Goal: Task Accomplishment & Management: Use online tool/utility

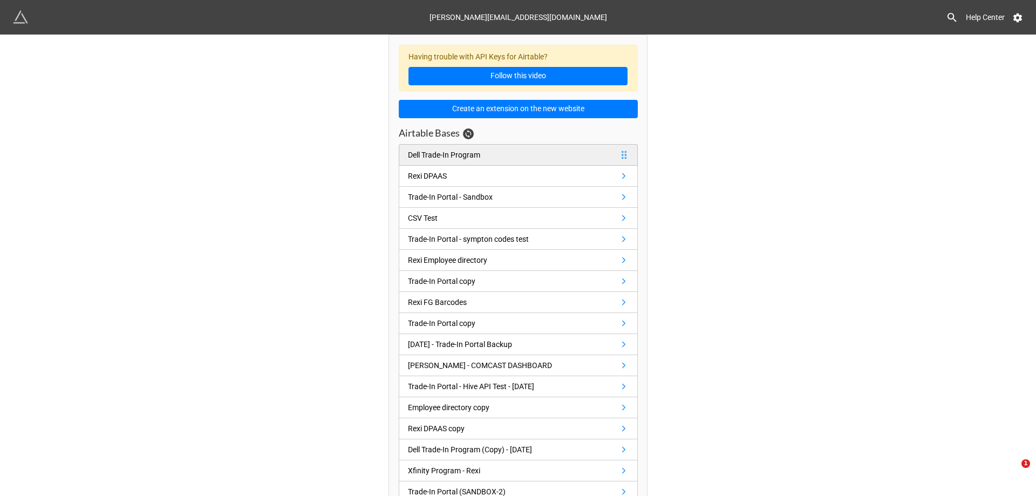
click at [458, 159] on div "Dell Trade-In Program" at bounding box center [444, 155] width 72 height 12
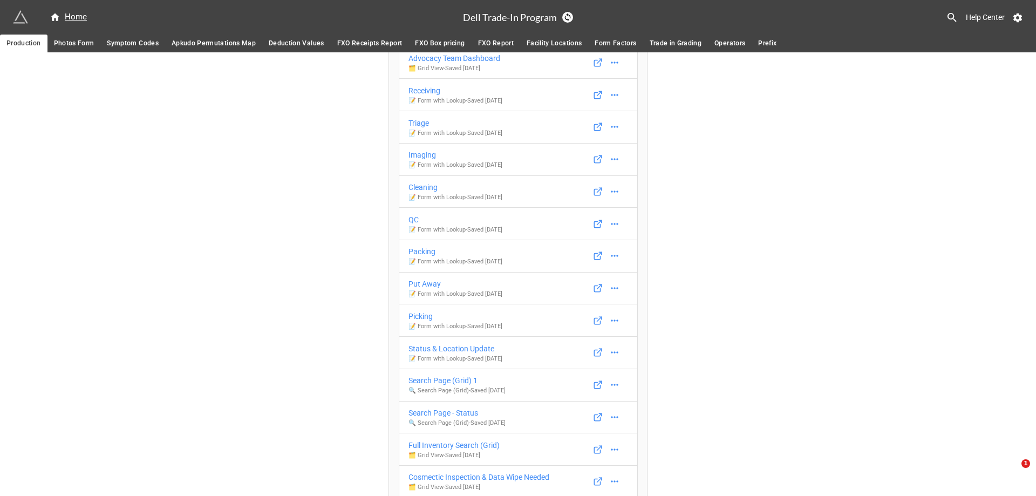
scroll to position [378, 0]
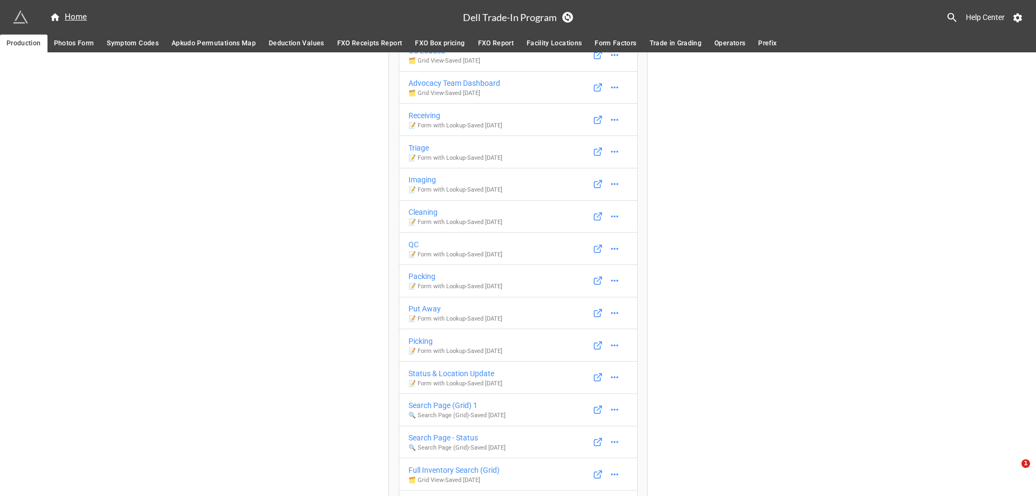
click at [148, 47] on span "Symptom Codes" at bounding box center [133, 43] width 52 height 11
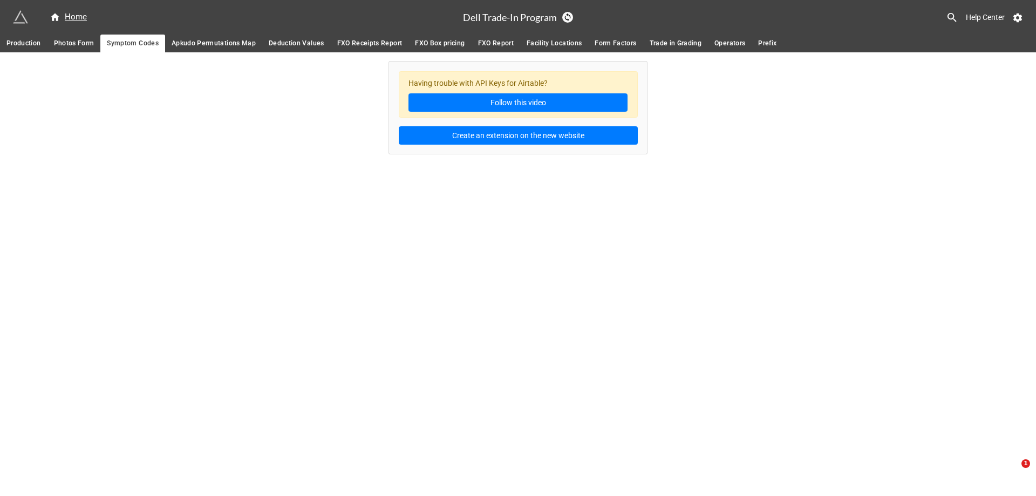
click at [23, 47] on span "Production" at bounding box center [23, 43] width 35 height 11
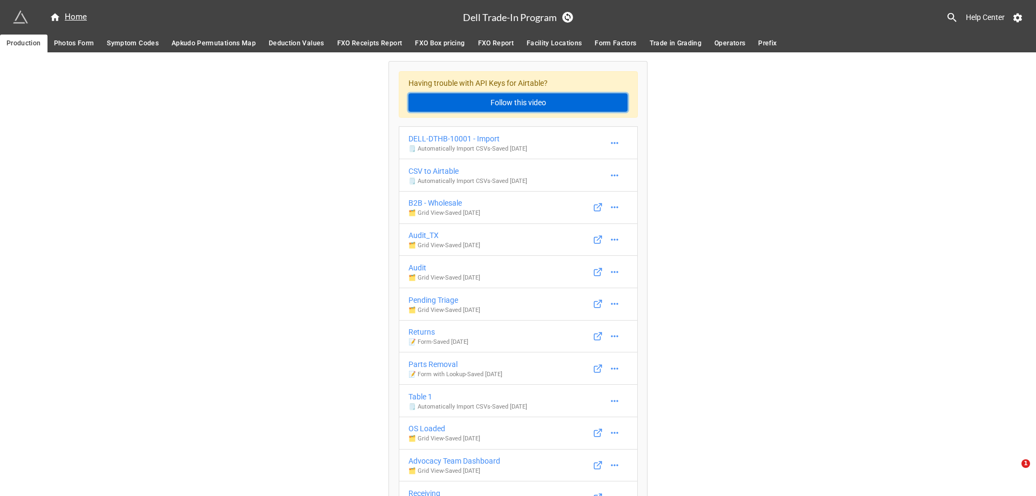
click at [493, 106] on link "Follow this video" at bounding box center [518, 102] width 219 height 18
click at [59, 16] on icon at bounding box center [55, 17] width 11 height 11
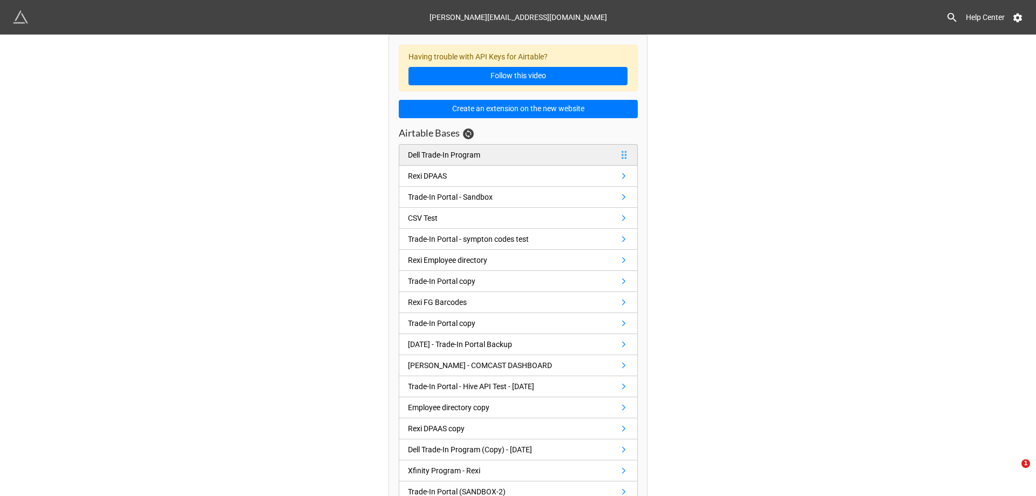
click at [535, 154] on link "Dell Trade-In Program" at bounding box center [518, 155] width 239 height 22
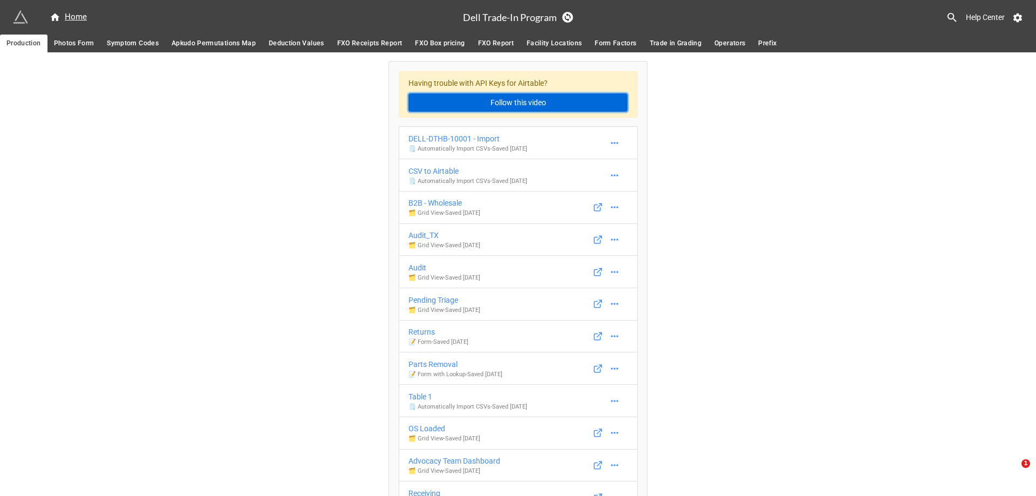
click at [556, 100] on link "Follow this video" at bounding box center [518, 102] width 219 height 18
click at [1023, 16] on icon at bounding box center [1017, 17] width 11 height 11
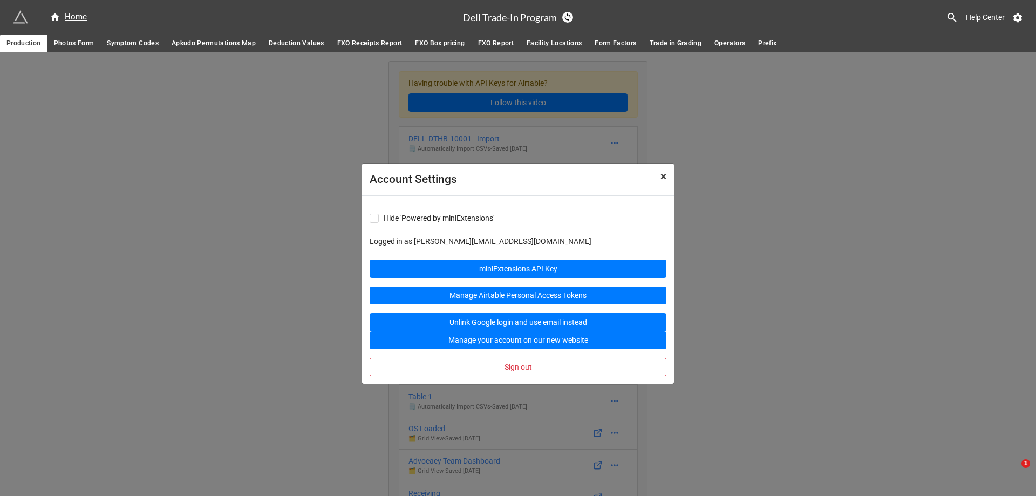
click at [661, 180] on span "×" at bounding box center [664, 176] width 6 height 13
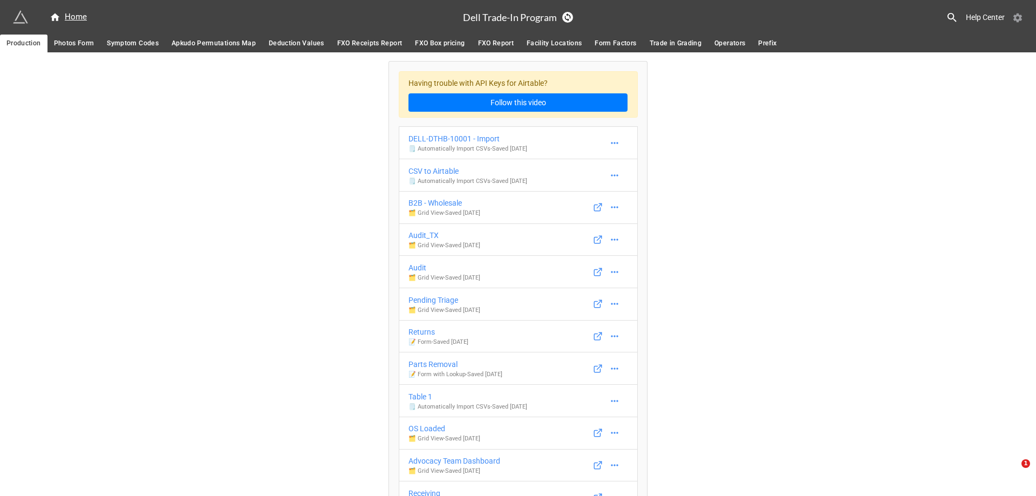
click at [1020, 19] on icon at bounding box center [1018, 17] width 9 height 9
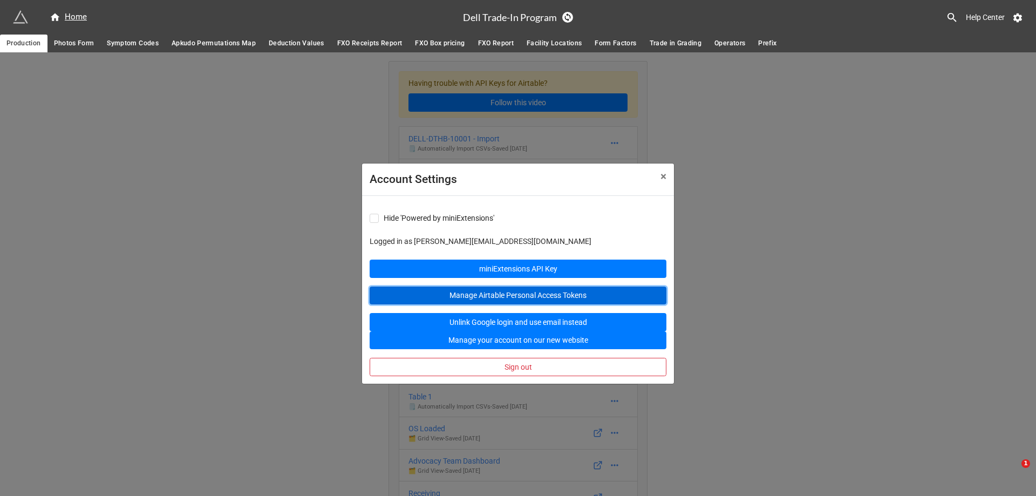
click at [486, 293] on link "Manage Airtable Personal Access Tokens" at bounding box center [518, 296] width 297 height 18
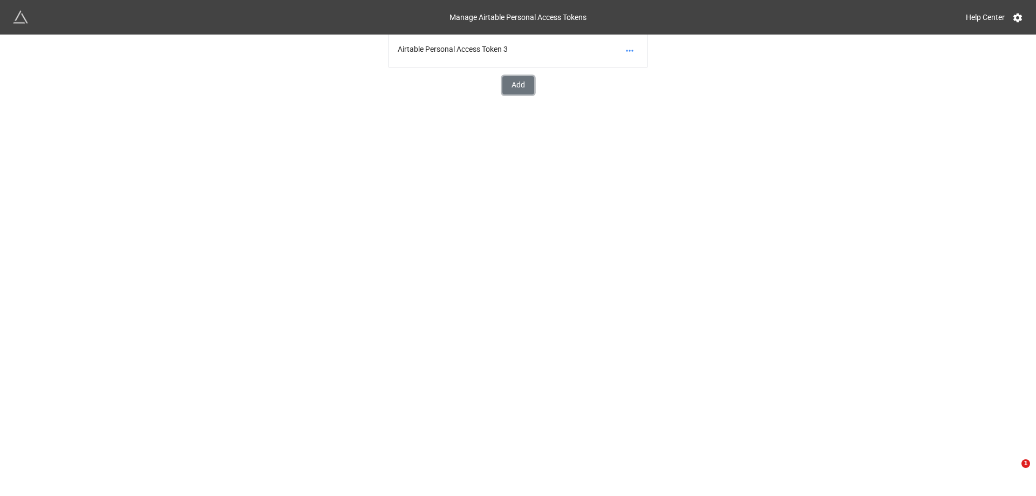
click at [510, 80] on button "Add" at bounding box center [518, 85] width 32 height 18
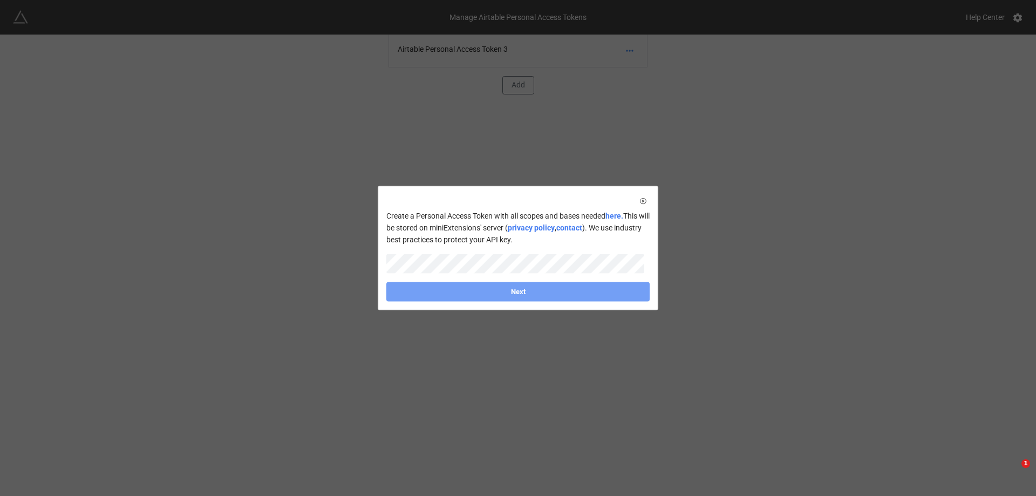
click at [607, 294] on link "Next" at bounding box center [517, 291] width 263 height 19
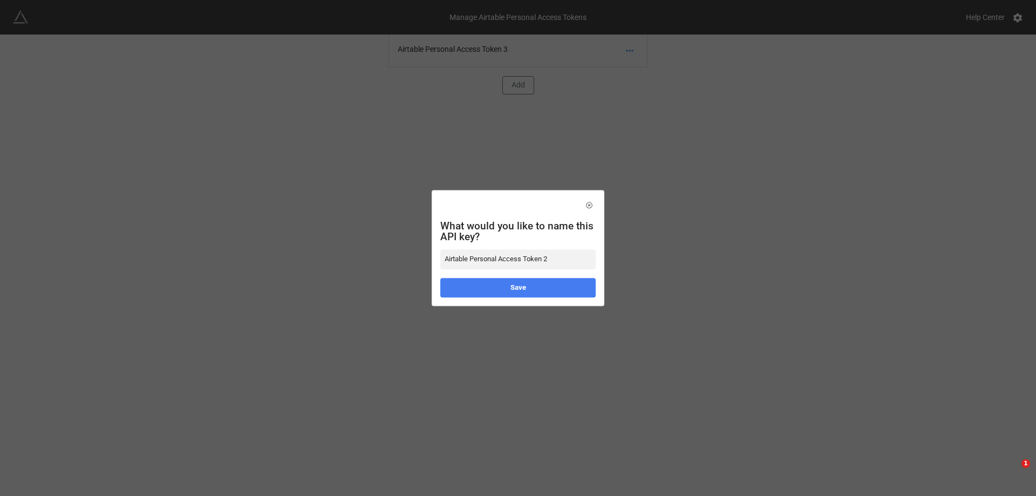
click at [561, 260] on input "Airtable Personal Access Token 2" at bounding box center [517, 258] width 155 height 19
type input "Airtable Personal Access Token 2 Legacy"
click at [513, 287] on link "Save" at bounding box center [517, 287] width 155 height 19
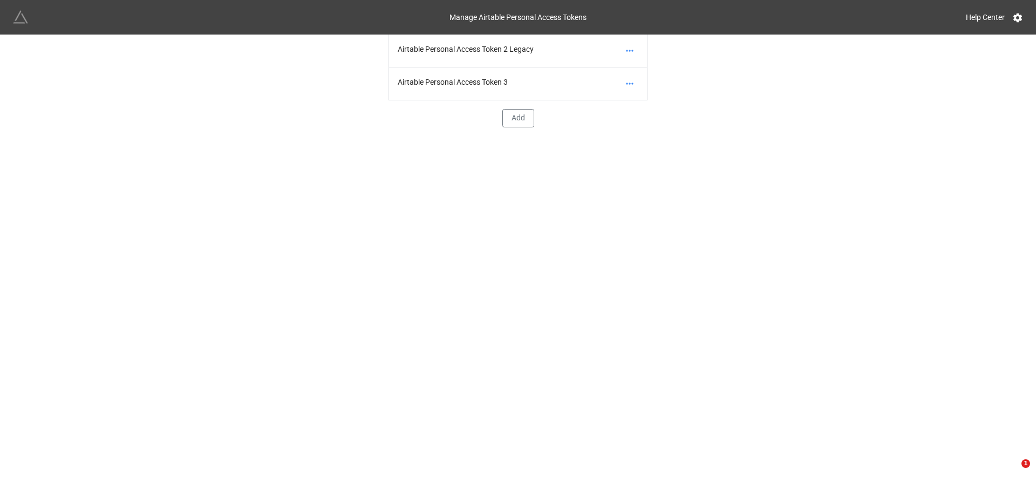
click at [13, 17] on img at bounding box center [20, 17] width 15 height 15
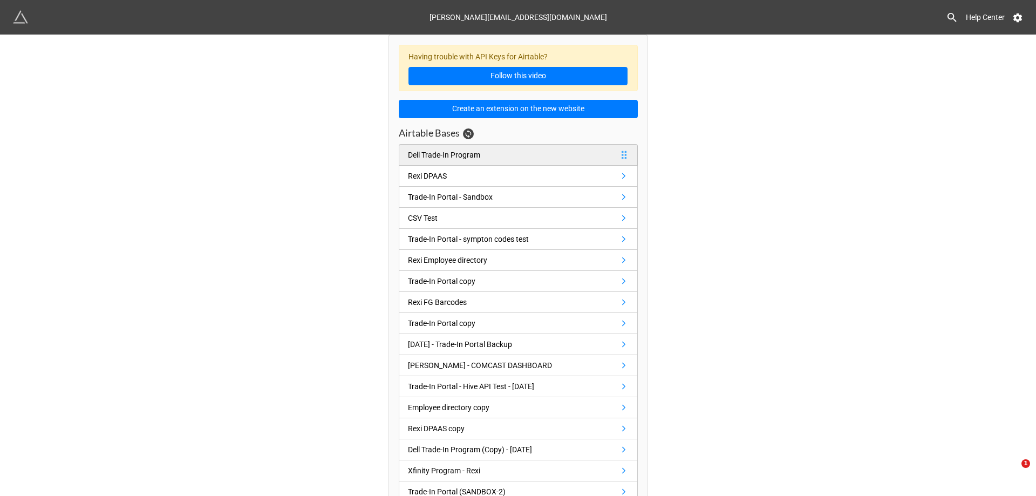
click at [469, 156] on div "Dell Trade-In Program" at bounding box center [444, 155] width 72 height 12
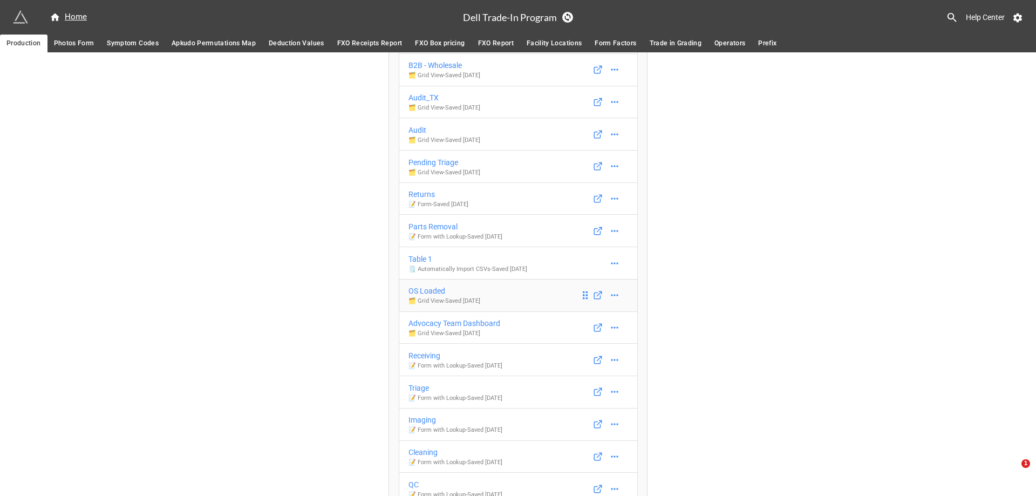
scroll to position [162, 0]
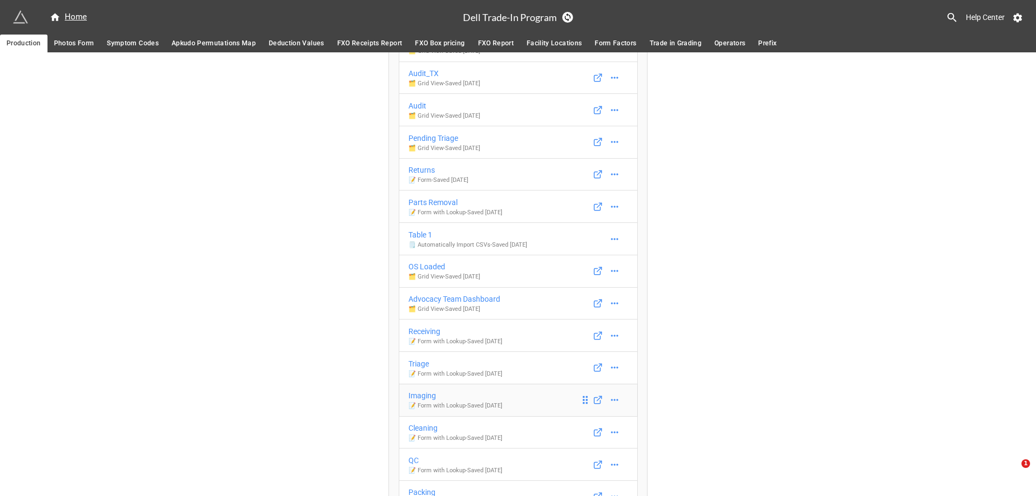
click at [452, 405] on p "📝 Form with Lookup - Saved 4 months ago" at bounding box center [456, 406] width 94 height 9
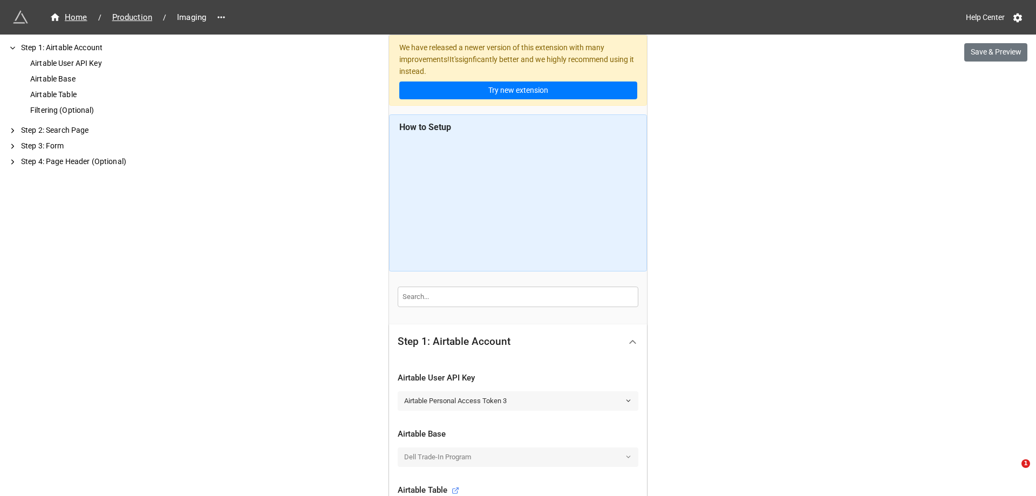
click at [452, 399] on link "Airtable Personal Access Token 3" at bounding box center [518, 400] width 241 height 19
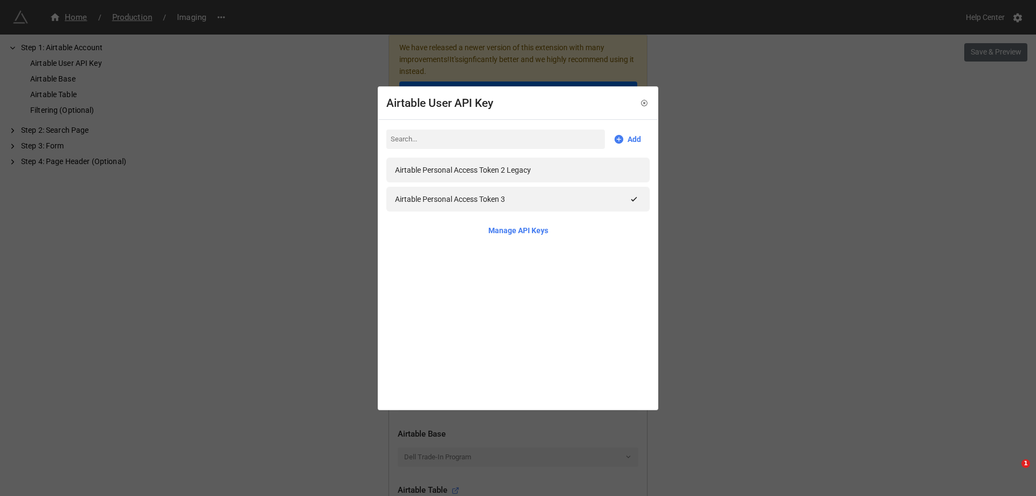
click at [268, 309] on div "Airtable User API Key Add Airtable Personal Access Token 2 Legacy Airtable Pers…" at bounding box center [518, 248] width 1036 height 496
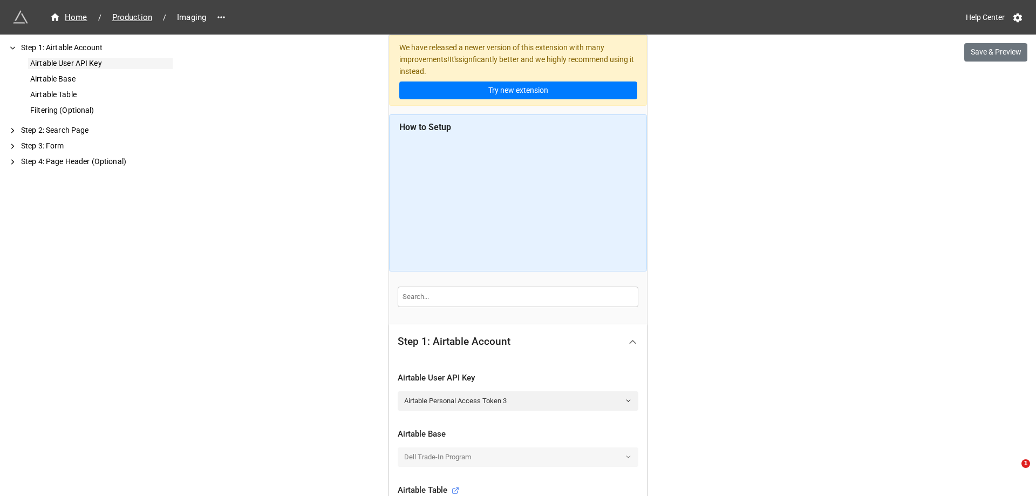
click at [98, 61] on div "Airtable User API Key" at bounding box center [100, 63] width 145 height 11
click at [130, 23] on span "Production" at bounding box center [132, 17] width 53 height 12
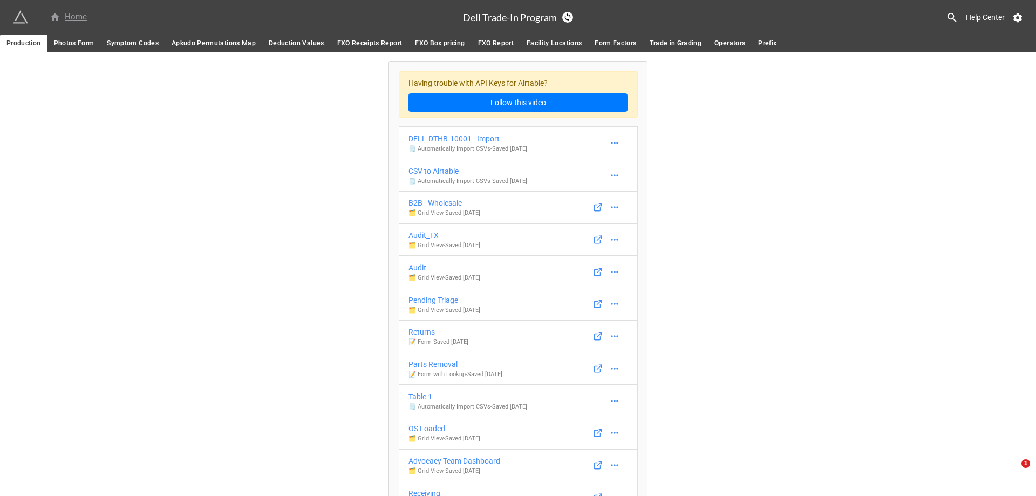
click at [63, 13] on div "Home" at bounding box center [68, 17] width 37 height 13
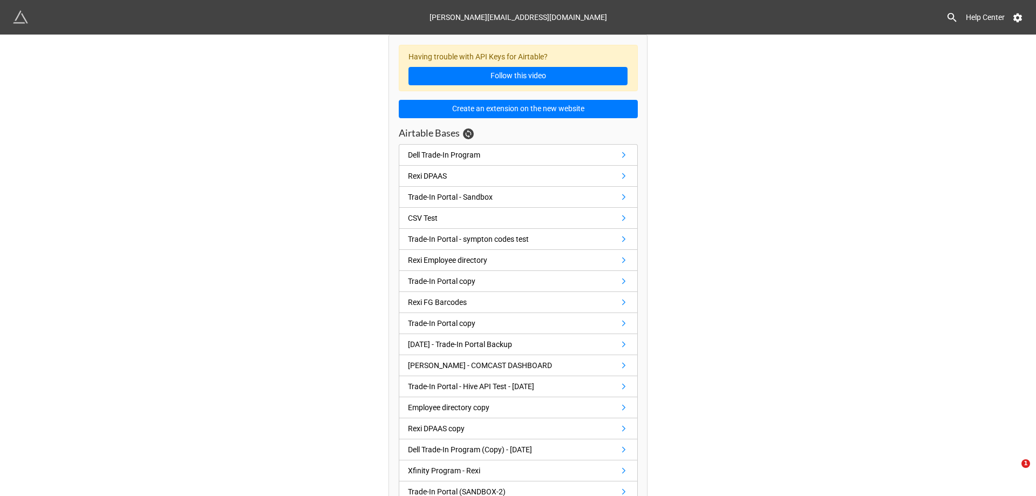
click at [5, 19] on div "chad.messenger@rexiresale.com Help Center" at bounding box center [518, 17] width 1036 height 35
click at [19, 15] on img at bounding box center [20, 17] width 15 height 15
click at [602, 151] on link "Dell Trade-In Program" at bounding box center [518, 155] width 239 height 22
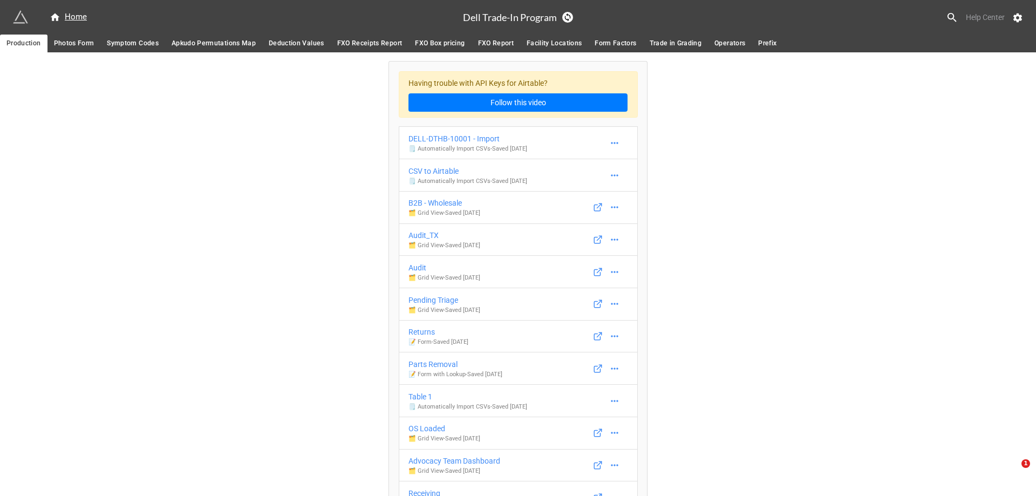
click at [1011, 18] on link "Help Center" at bounding box center [985, 17] width 54 height 19
click at [1016, 13] on icon at bounding box center [1017, 17] width 11 height 11
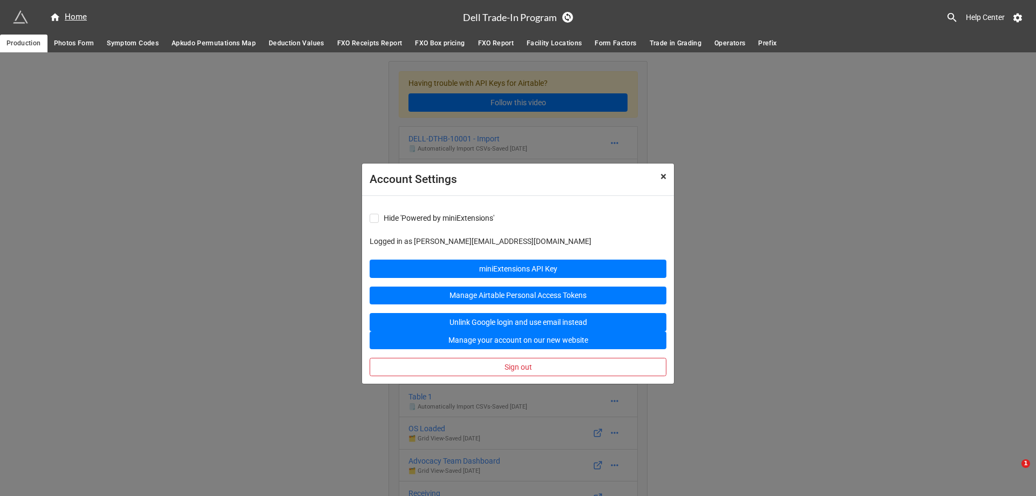
click at [662, 179] on span "×" at bounding box center [664, 176] width 6 height 13
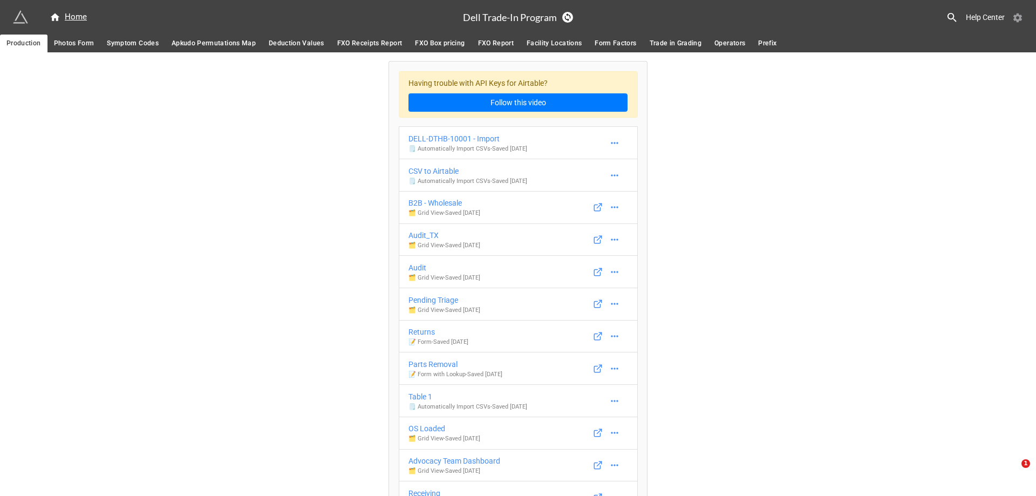
click at [1016, 16] on icon at bounding box center [1018, 17] width 9 height 9
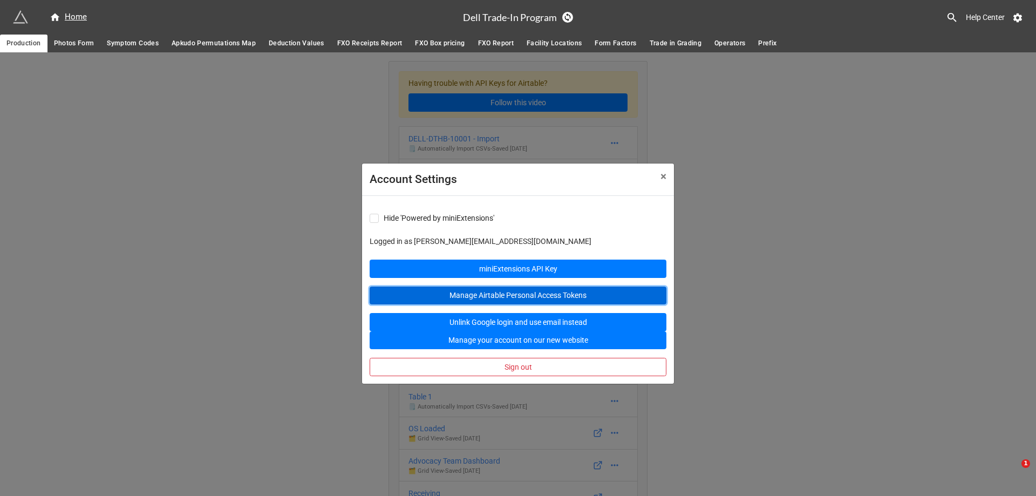
click at [520, 301] on link "Manage Airtable Personal Access Tokens" at bounding box center [518, 296] width 297 height 18
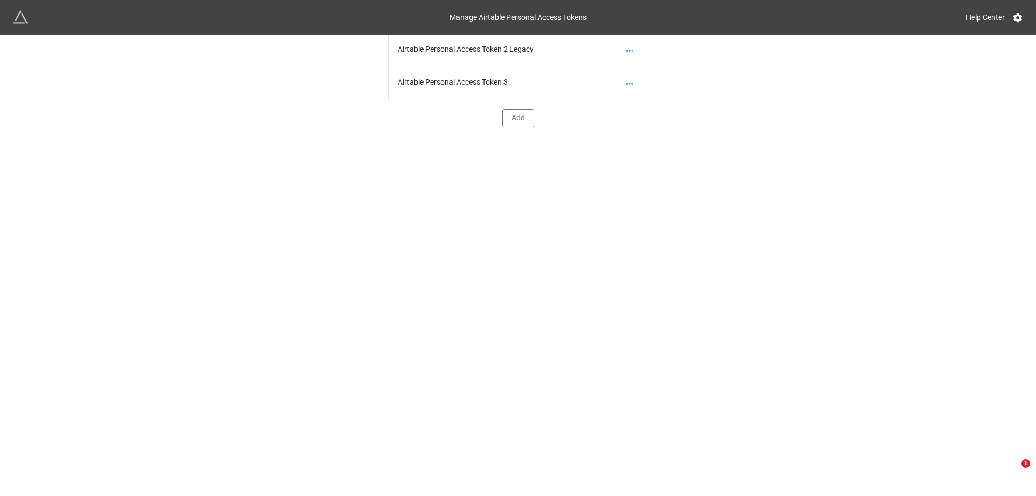
click at [514, 83] on div "Airtable Personal Access Token 3" at bounding box center [518, 83] width 258 height 33
click at [629, 82] on icon at bounding box center [629, 83] width 11 height 11
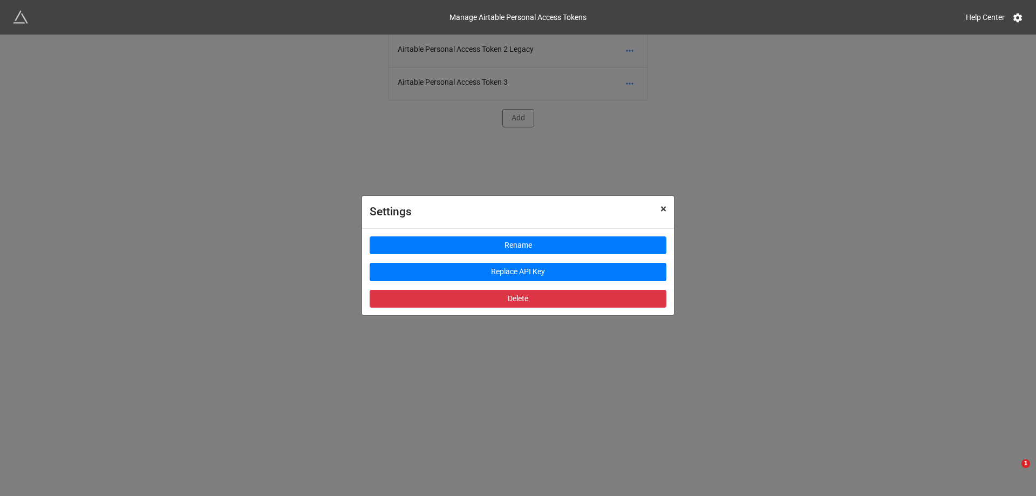
click at [663, 210] on span "×" at bounding box center [664, 208] width 6 height 13
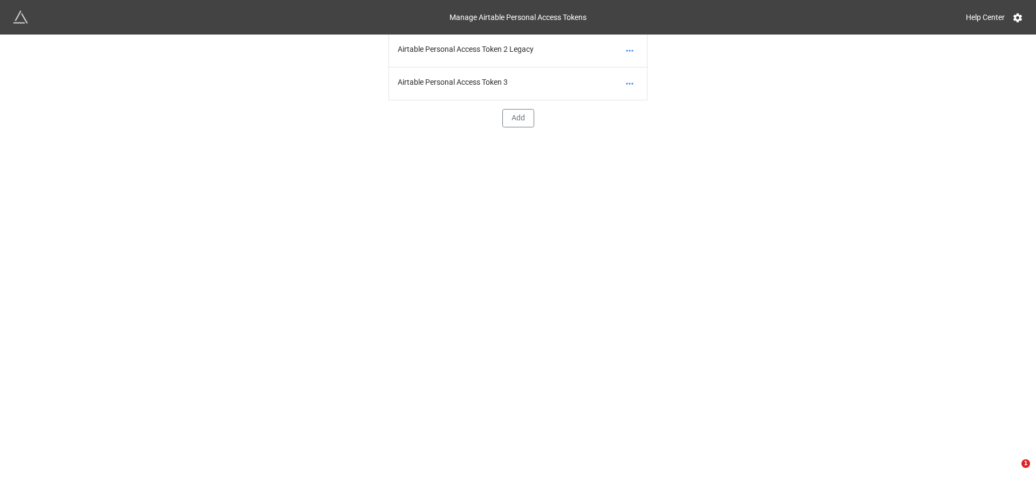
click at [432, 87] on div "Airtable Personal Access Token 3" at bounding box center [518, 83] width 258 height 33
click at [434, 81] on div "Airtable Personal Access Token 3" at bounding box center [518, 83] width 258 height 33
click at [568, 79] on div "Airtable Personal Access Token 3" at bounding box center [518, 83] width 258 height 33
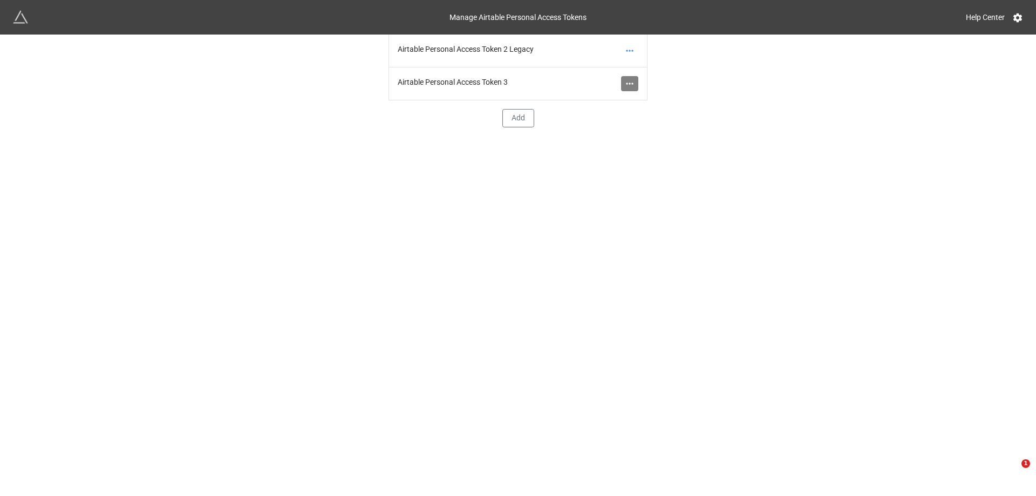
click at [627, 84] on icon at bounding box center [629, 84] width 7 height 2
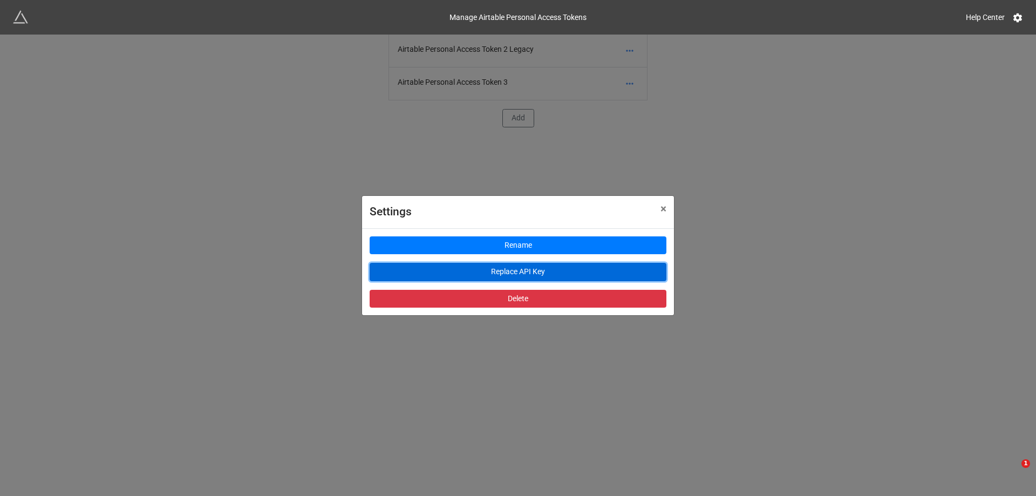
click at [547, 267] on button "Replace API Key" at bounding box center [518, 272] width 297 height 18
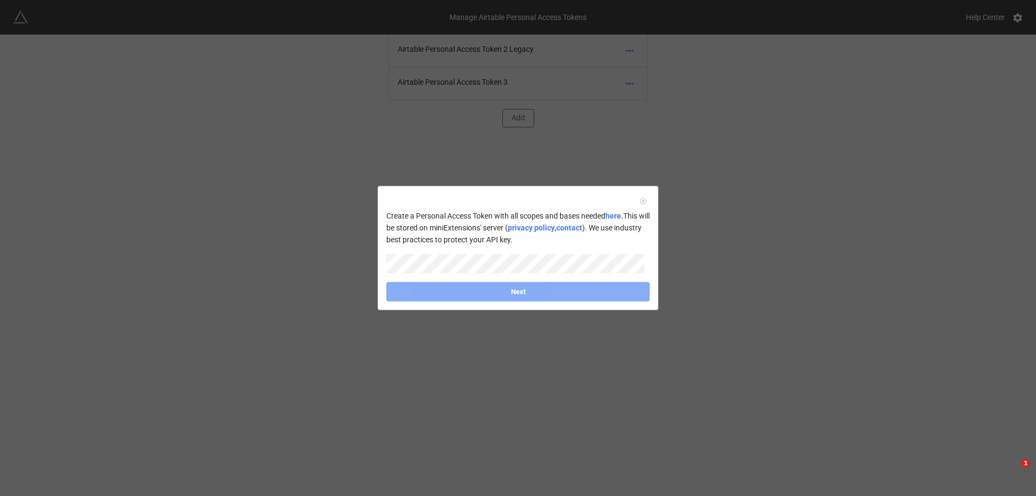
click at [638, 201] on link at bounding box center [643, 200] width 11 height 11
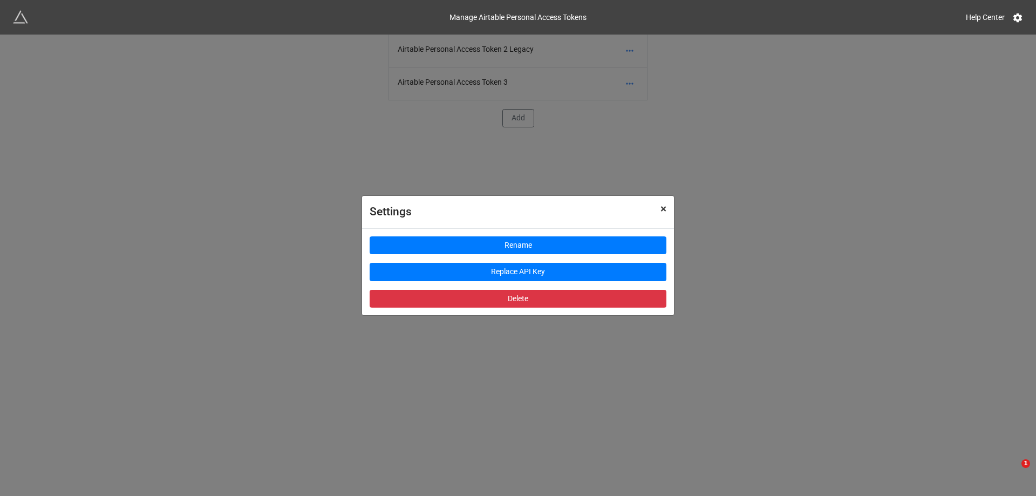
click at [661, 212] on span "×" at bounding box center [664, 208] width 6 height 13
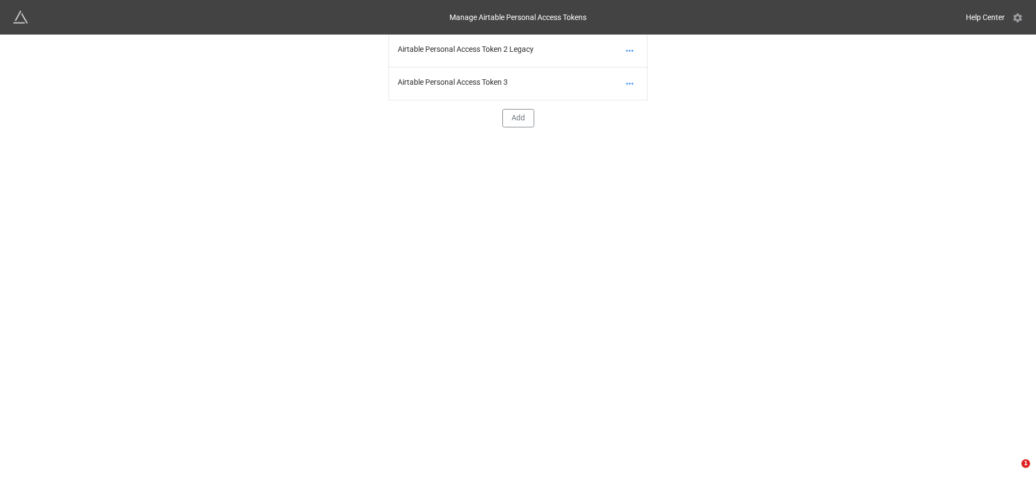
click at [1021, 14] on icon at bounding box center [1017, 17] width 11 height 11
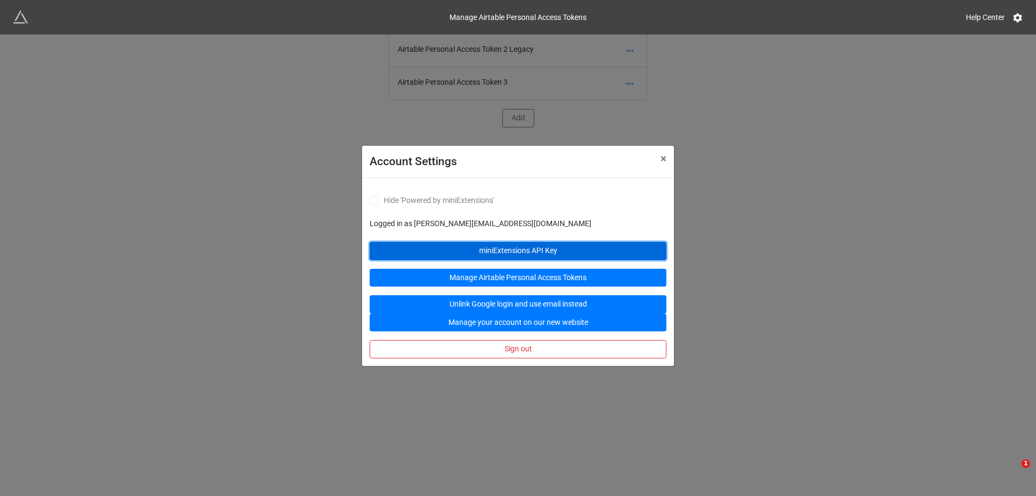
click at [471, 255] on link "miniExtensions API Key" at bounding box center [518, 251] width 297 height 18
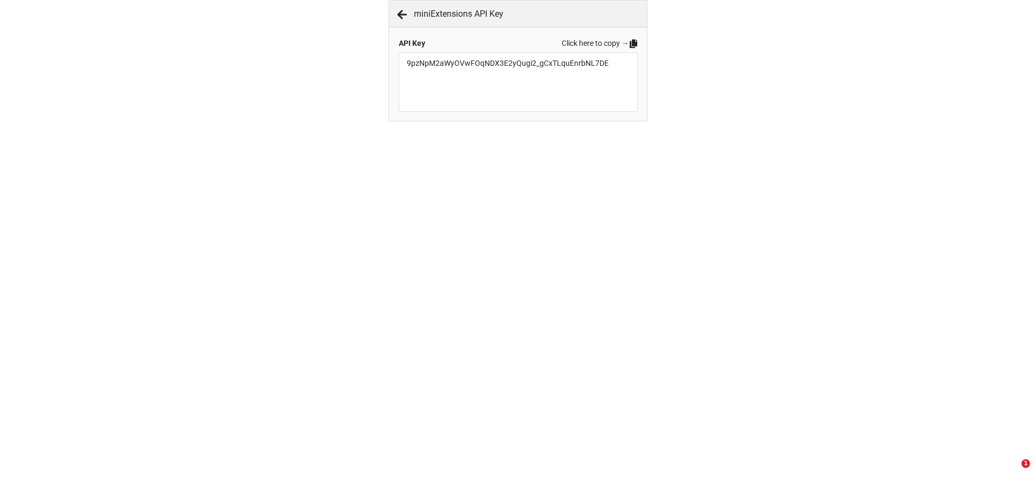
click at [400, 15] on icon at bounding box center [402, 14] width 10 height 9
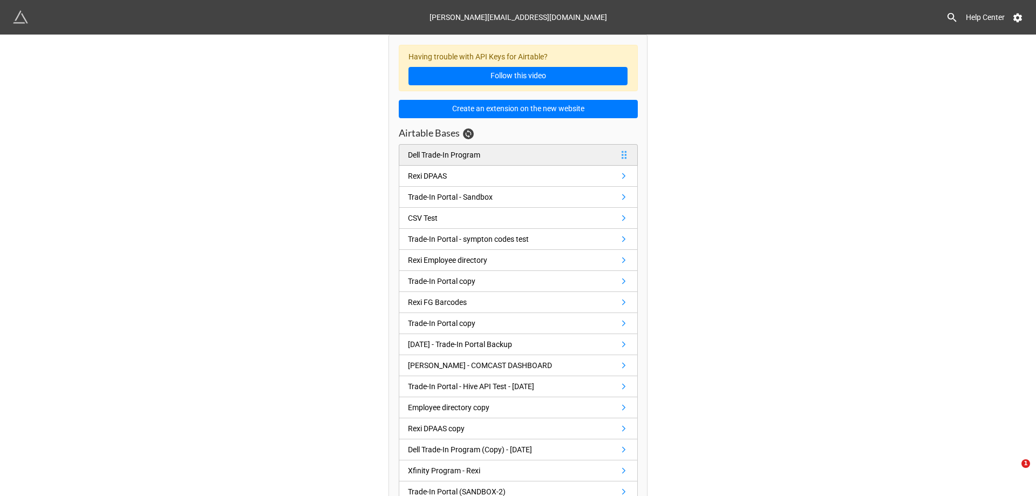
click at [470, 152] on div "Dell Trade-In Program" at bounding box center [444, 155] width 72 height 12
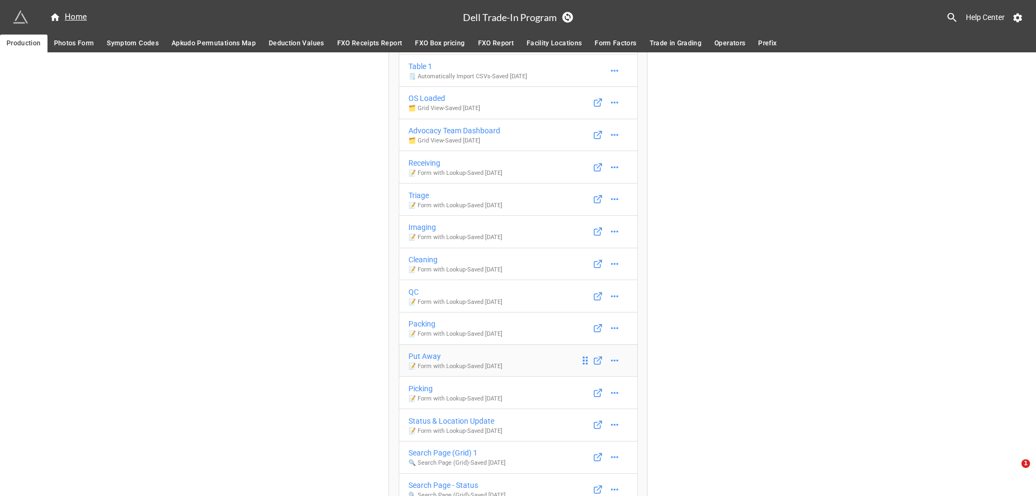
scroll to position [311, 0]
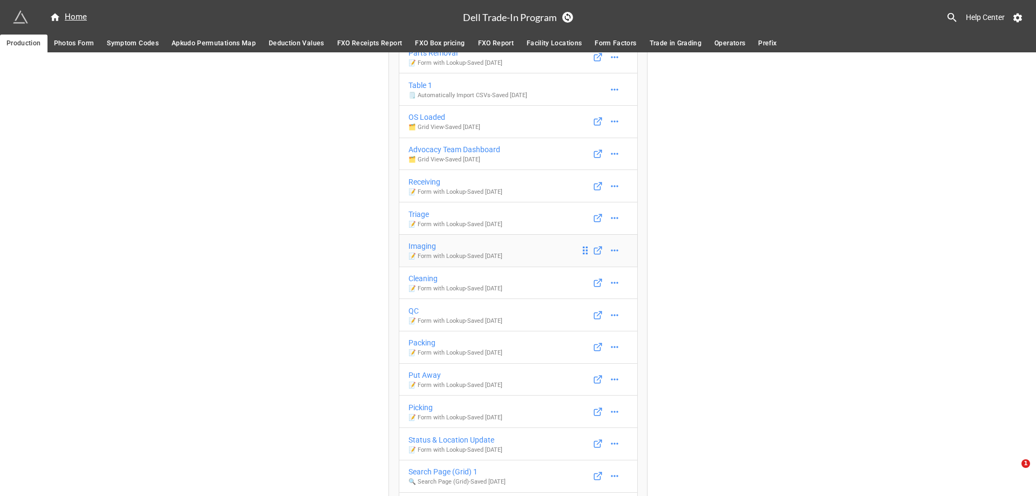
click at [499, 249] on div "Imaging" at bounding box center [456, 246] width 94 height 12
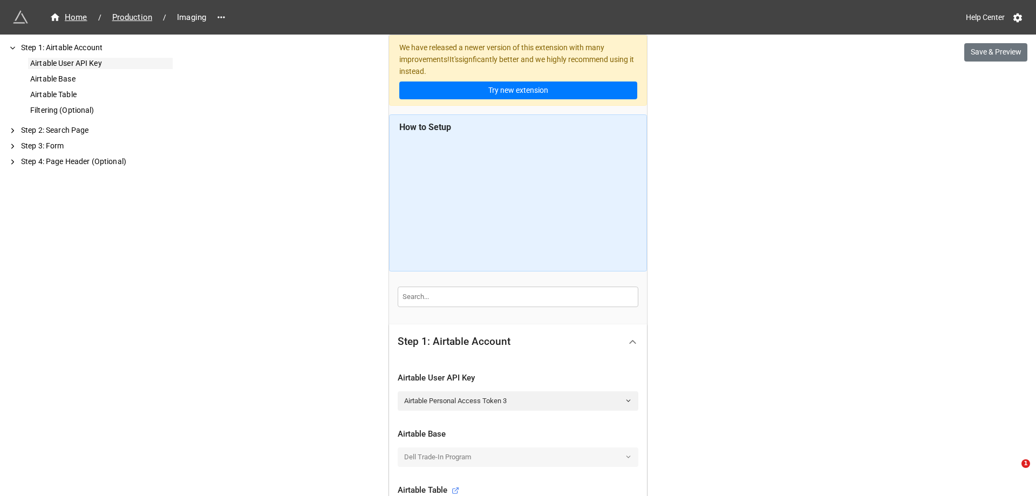
click at [59, 59] on div "Airtable User API Key" at bounding box center [100, 63] width 145 height 11
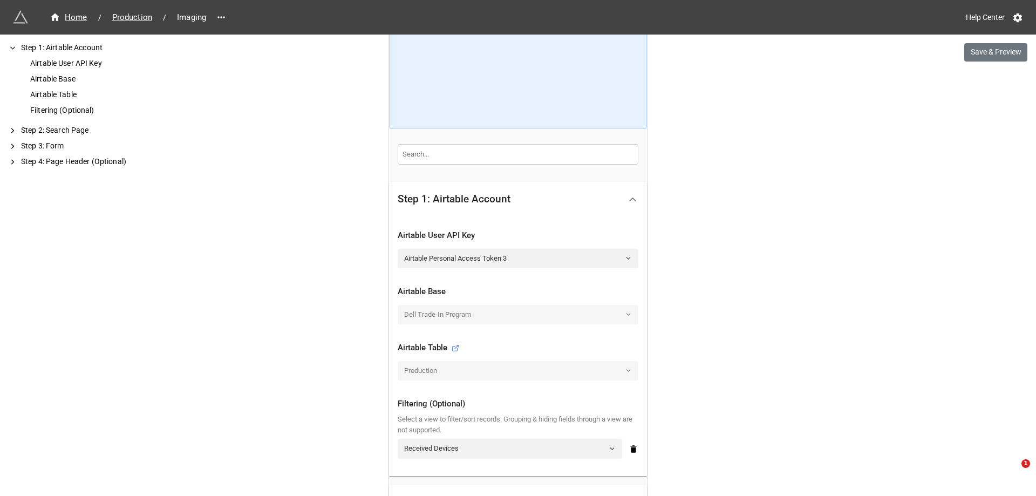
scroll to position [144, 0]
click at [448, 256] on link "Airtable Personal Access Token 3" at bounding box center [518, 257] width 241 height 19
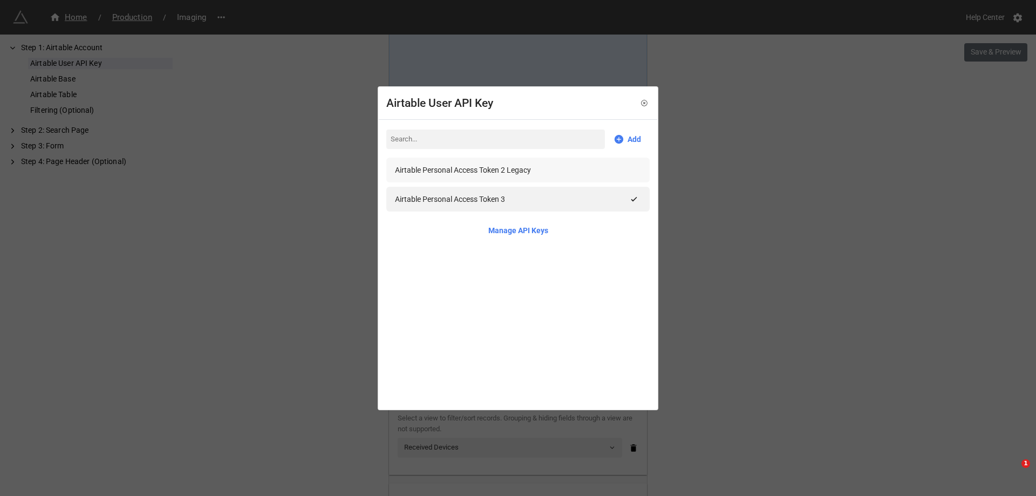
click at [437, 174] on div "Airtable Personal Access Token 2 Legacy" at bounding box center [463, 170] width 136 height 12
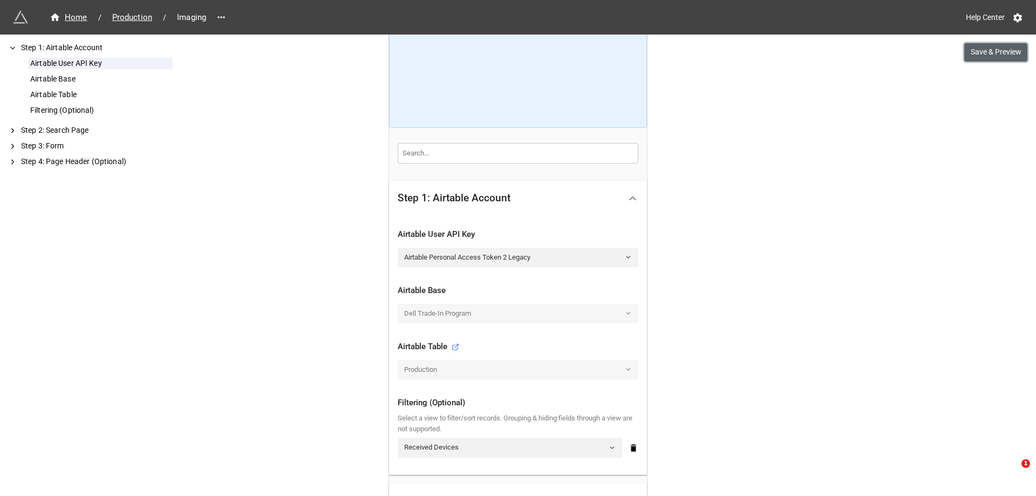
click at [1005, 51] on button "Save & Preview" at bounding box center [995, 52] width 63 height 18
click at [503, 255] on link "Airtable Personal Access Token 2 Legacy" at bounding box center [518, 257] width 241 height 19
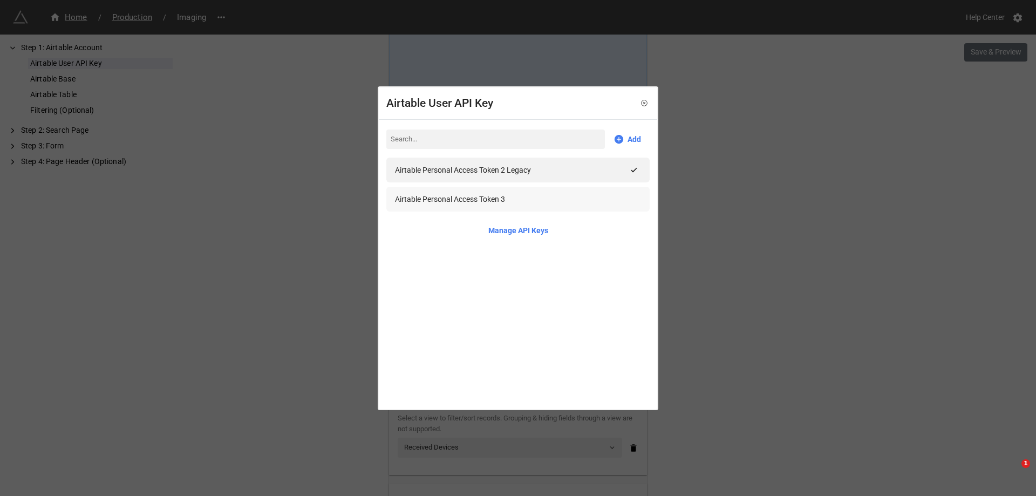
click at [445, 201] on div "Airtable Personal Access Token 3" at bounding box center [450, 199] width 110 height 12
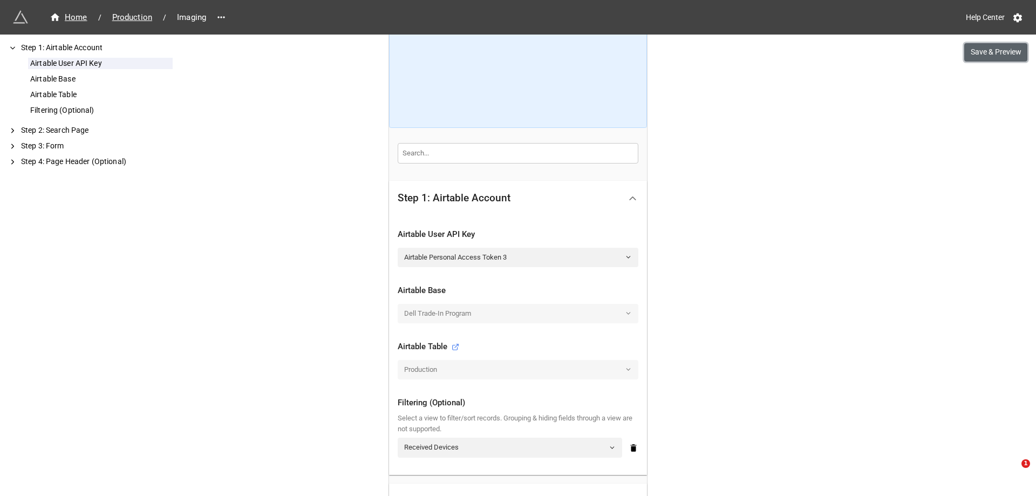
click at [983, 59] on button "Save & Preview" at bounding box center [995, 52] width 63 height 18
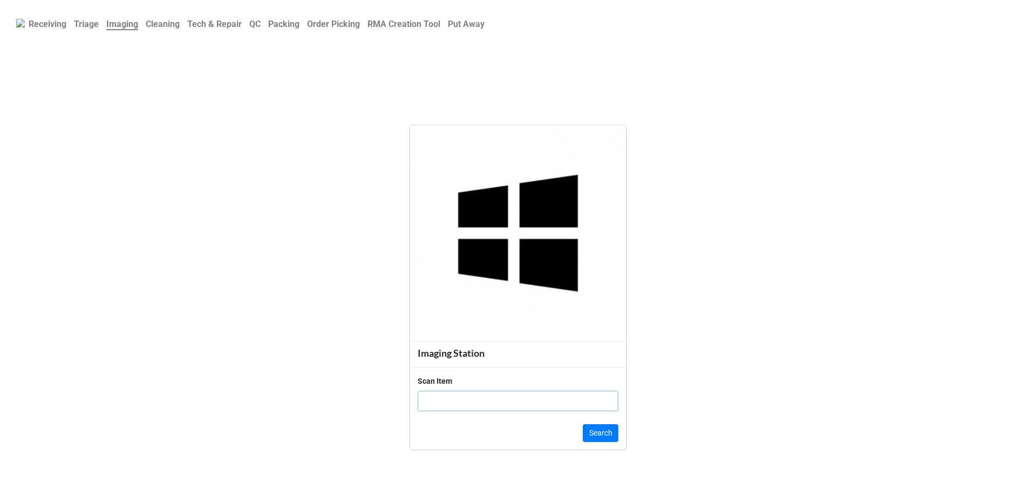
click at [461, 400] on input "text" at bounding box center [518, 401] width 201 height 21
click at [482, 403] on input "text" at bounding box center [518, 401] width 201 height 21
paste input "19863836"
type input "19863836"
click button "Search" at bounding box center [601, 433] width 36 height 18
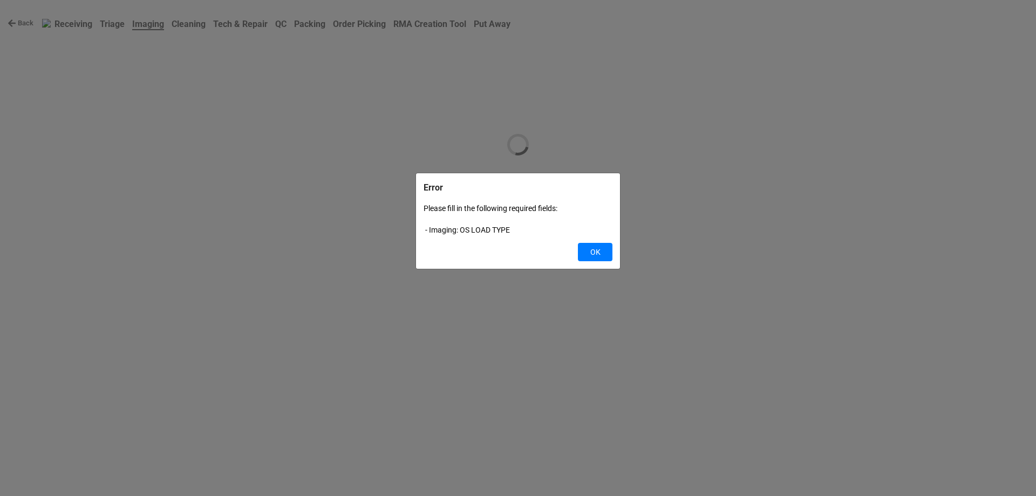
click at [600, 242] on div "Error Please fill in the following required fields: - Imaging: OS LOAD TYPE OK" at bounding box center [518, 221] width 189 height 80
click at [599, 251] on button "OK" at bounding box center [595, 252] width 35 height 18
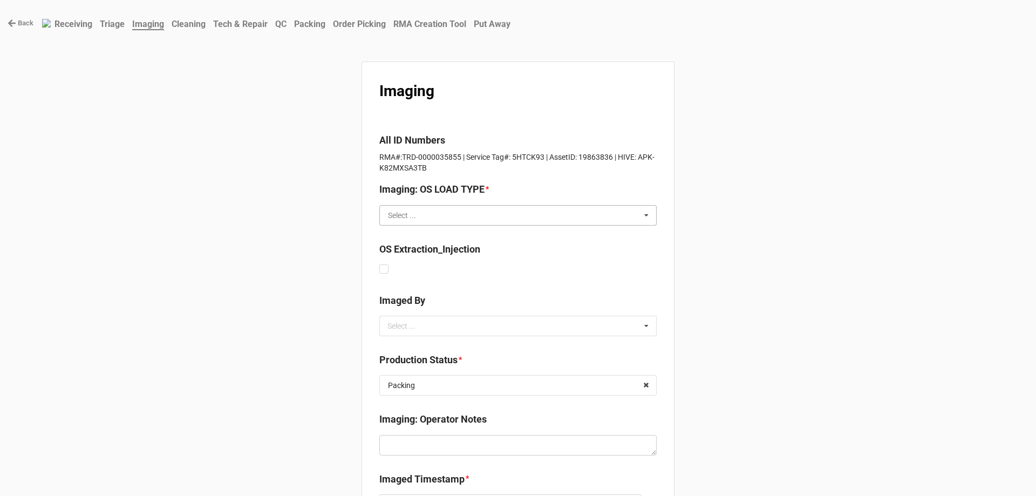
click at [433, 214] on input "text" at bounding box center [518, 215] width 276 height 19
type input "b"
click at [367, 296] on div "Imaging All ID Numbers RMA#:TRD-0000035855 | Service Tag#: 5HTCK93 | AssetID: 1…" at bounding box center [518, 320] width 313 height 516
click at [409, 208] on input "text" at bounding box center [518, 215] width 276 height 19
click at [341, 230] on div "Back Receiving Triage Imaging Cleaning Tech & Repair QC Packing Order Picking R…" at bounding box center [518, 297] width 1036 height 595
